Goal: Find specific page/section: Find specific page/section

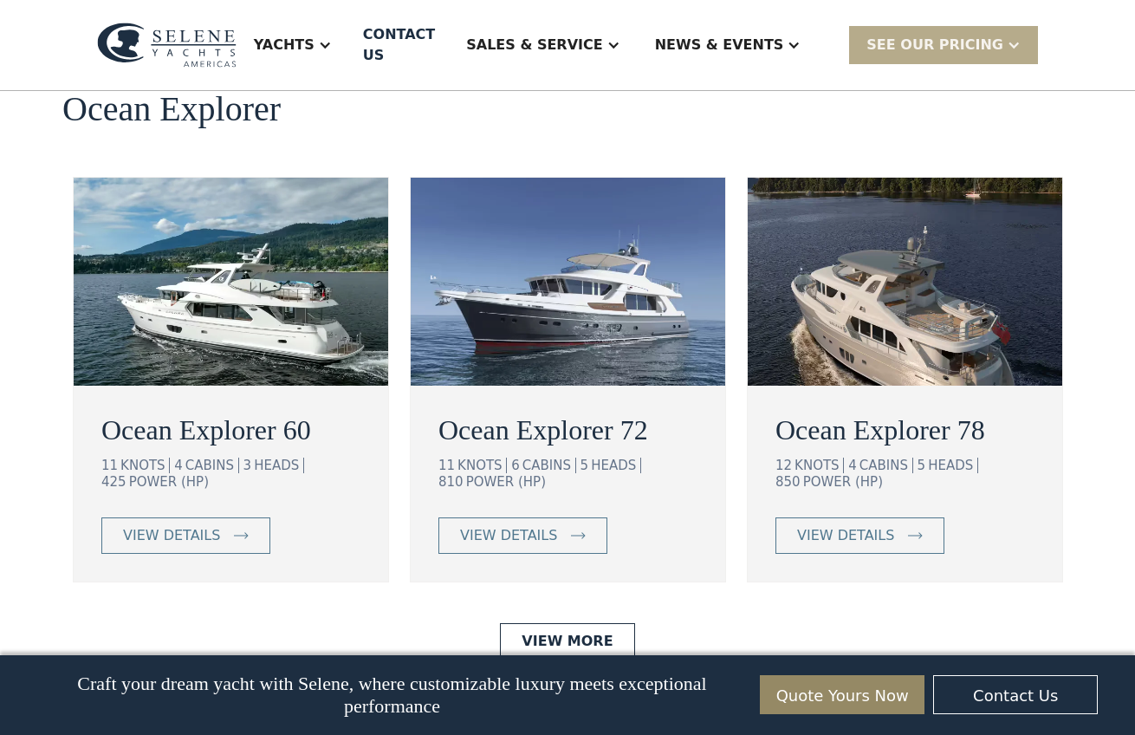
scroll to position [3162, 0]
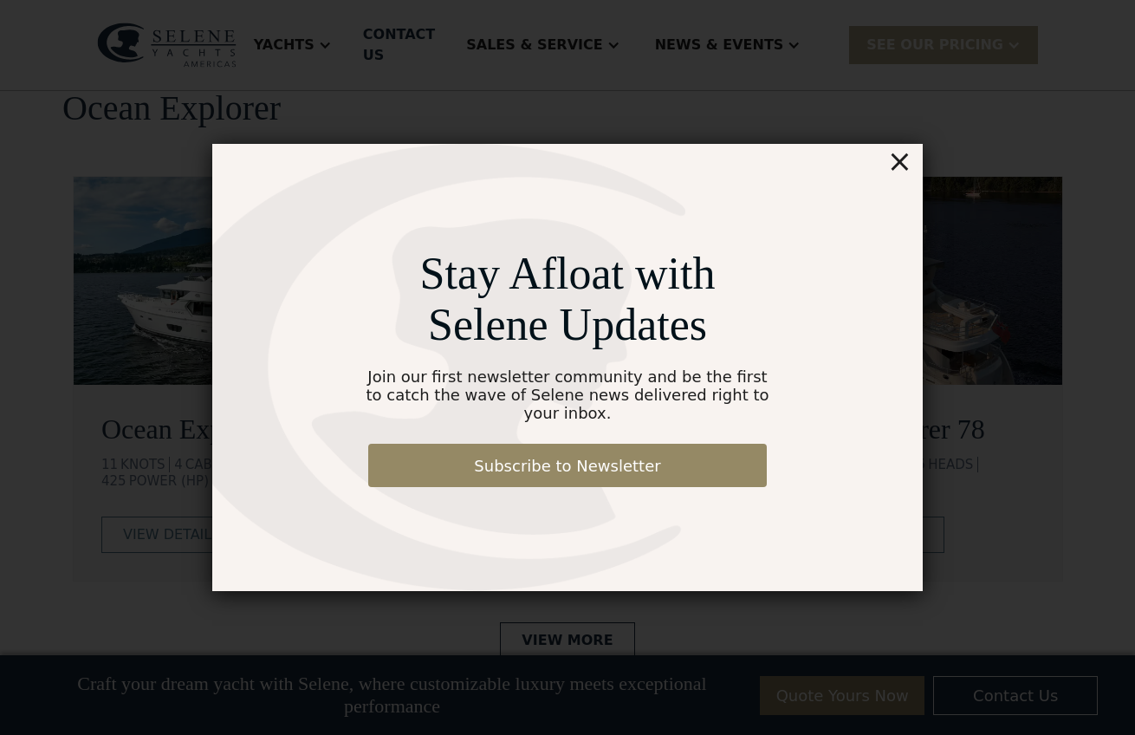
click at [902, 172] on div "×" at bounding box center [899, 161] width 25 height 35
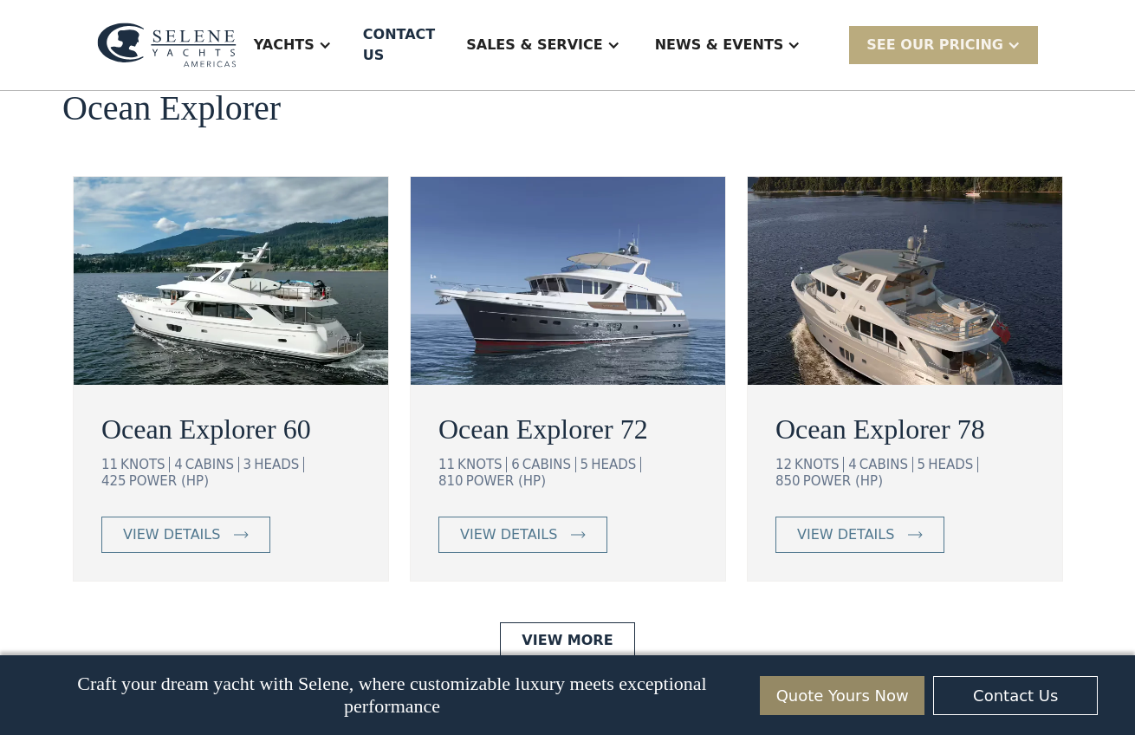
click at [933, 42] on div "SEE Our Pricing" at bounding box center [934, 45] width 137 height 21
click at [921, 113] on link "Already have a passcode" at bounding box center [965, 121] width 233 height 38
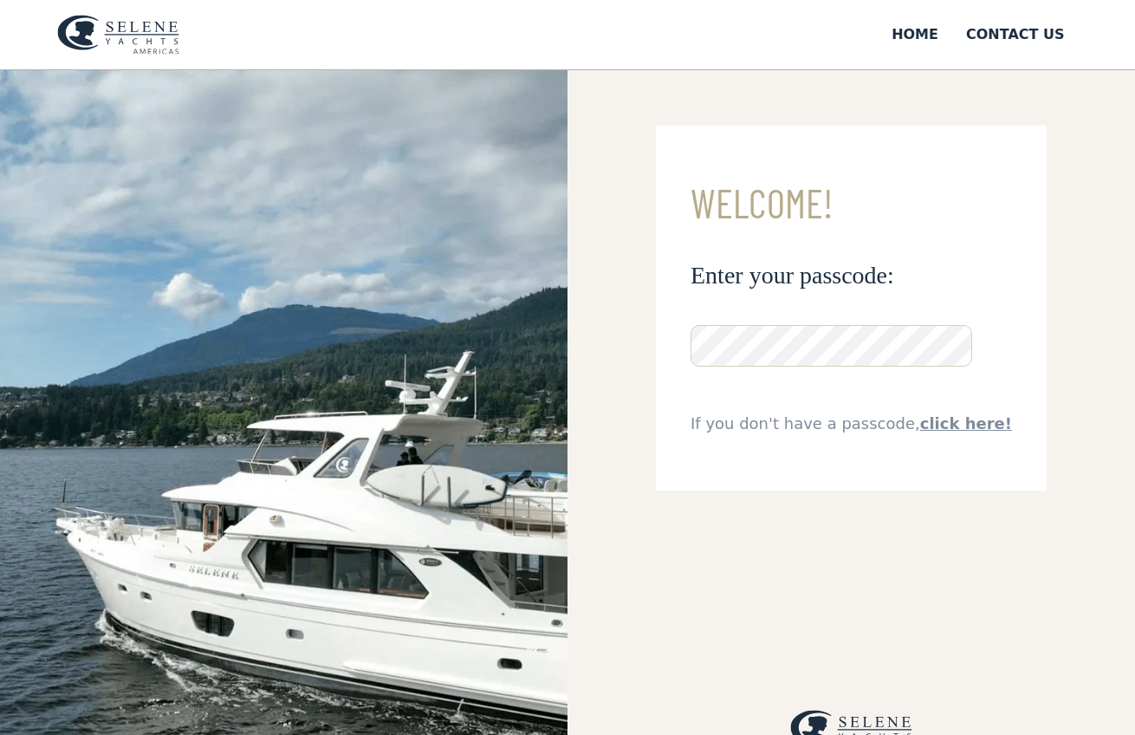
click at [865, 456] on form "**********" at bounding box center [851, 308] width 391 height 365
click at [101, 33] on img at bounding box center [118, 35] width 122 height 40
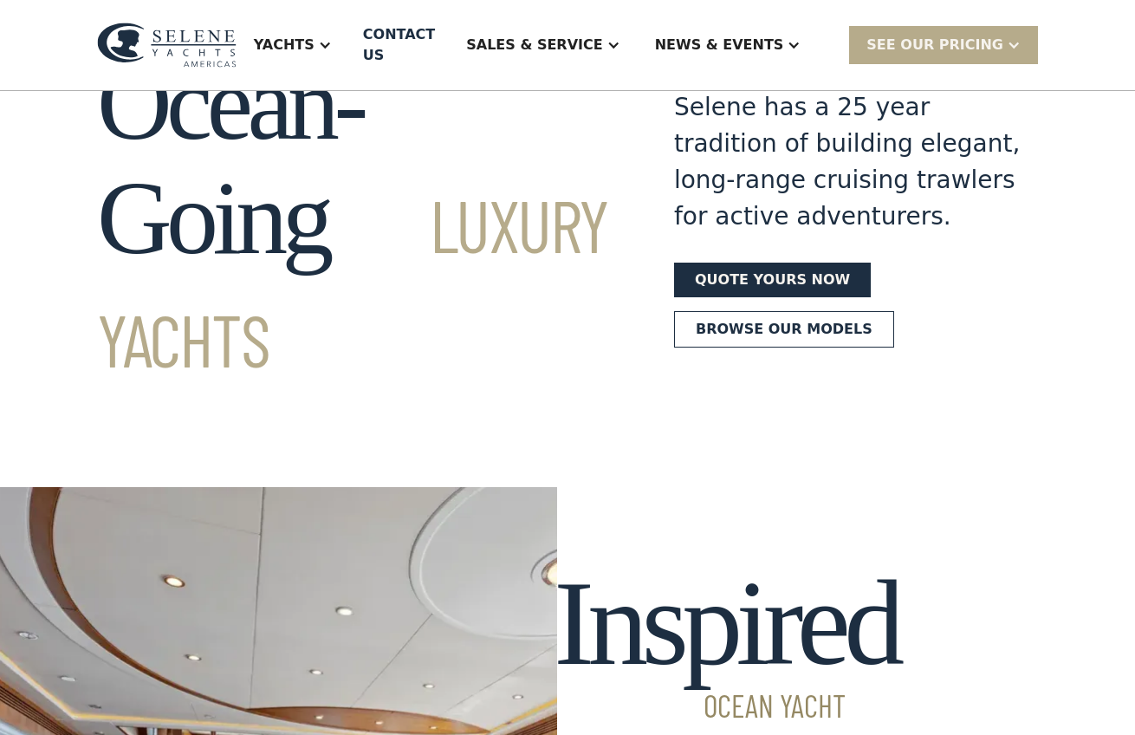
scroll to position [81, 0]
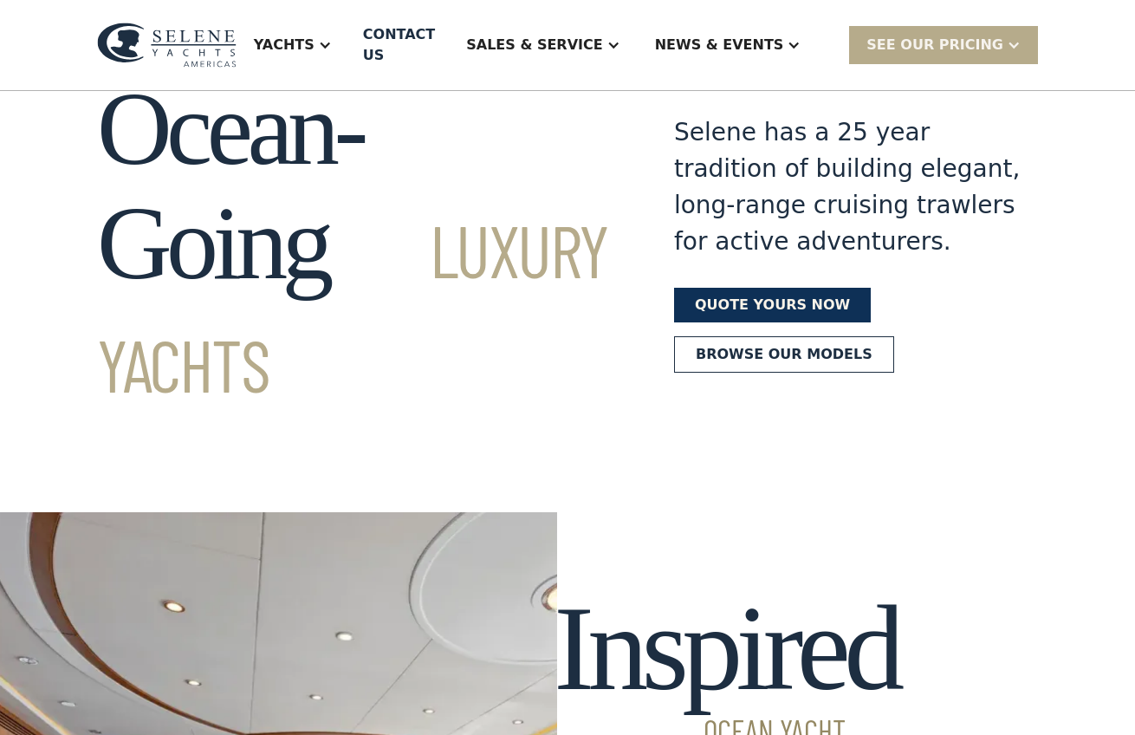
click at [737, 288] on link "Quote yours now" at bounding box center [772, 305] width 197 height 35
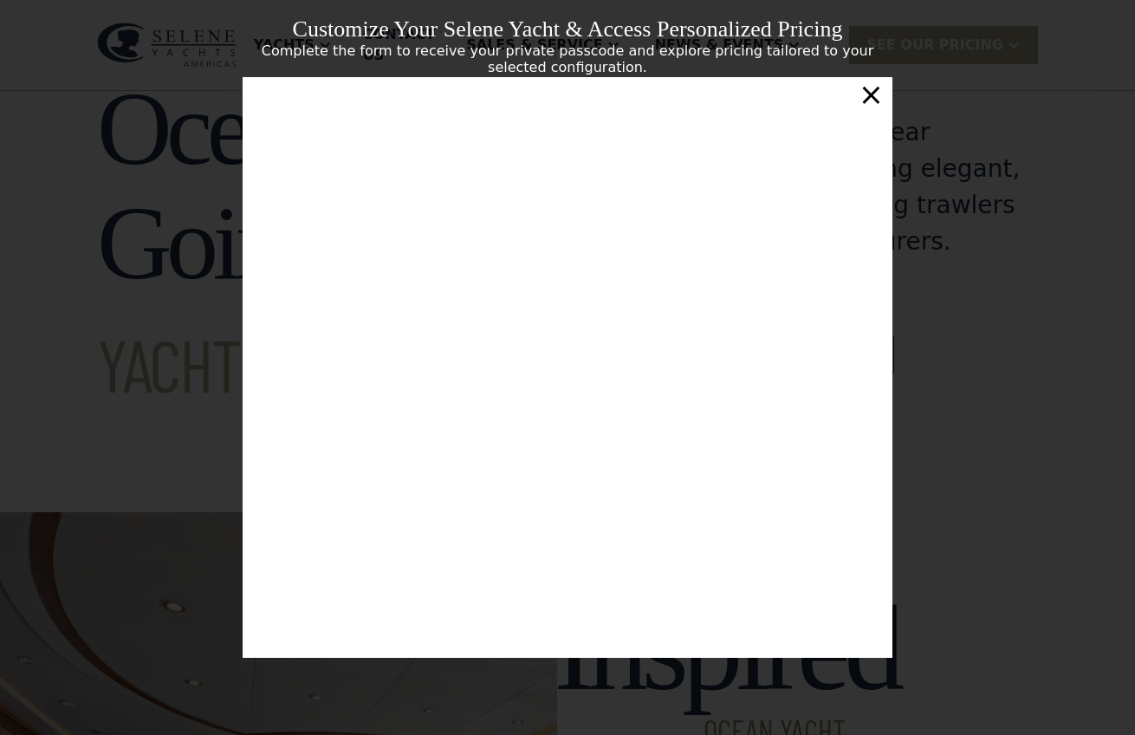
scroll to position [203, 0]
click at [877, 97] on div "×" at bounding box center [871, 94] width 25 height 35
